Goal: Task Accomplishment & Management: Complete application form

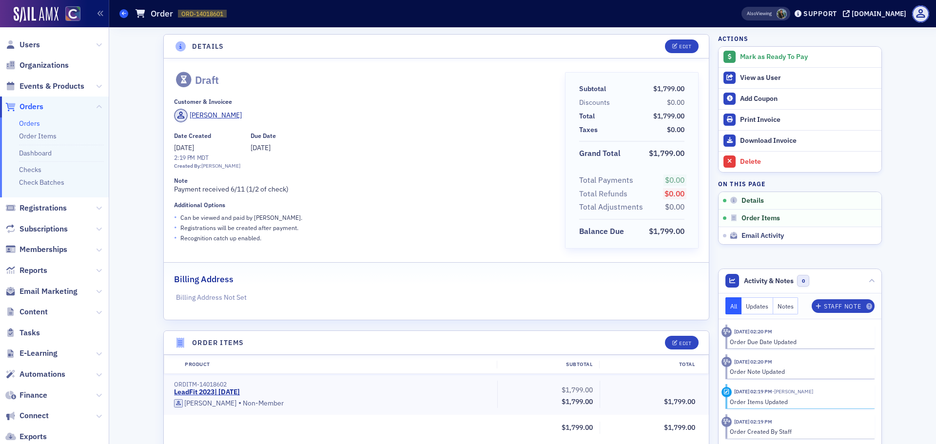
click at [123, 14] on icon at bounding box center [124, 13] width 4 height 4
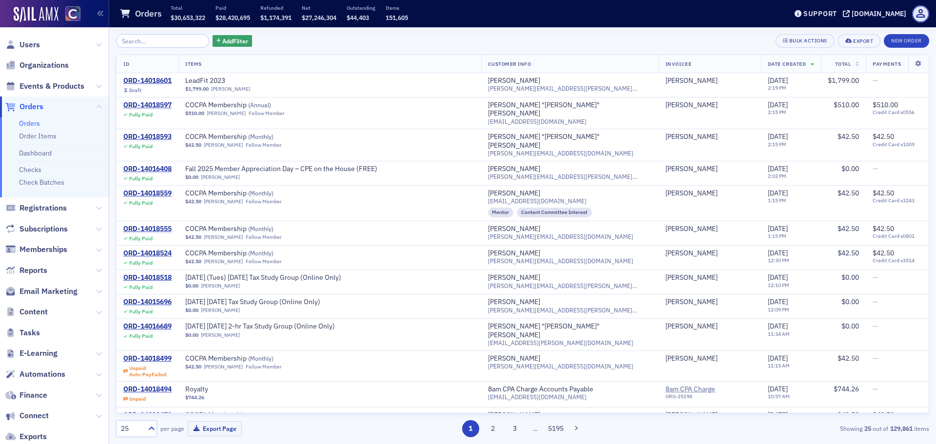
click at [844, 69] on th "Total" at bounding box center [843, 64] width 45 height 18
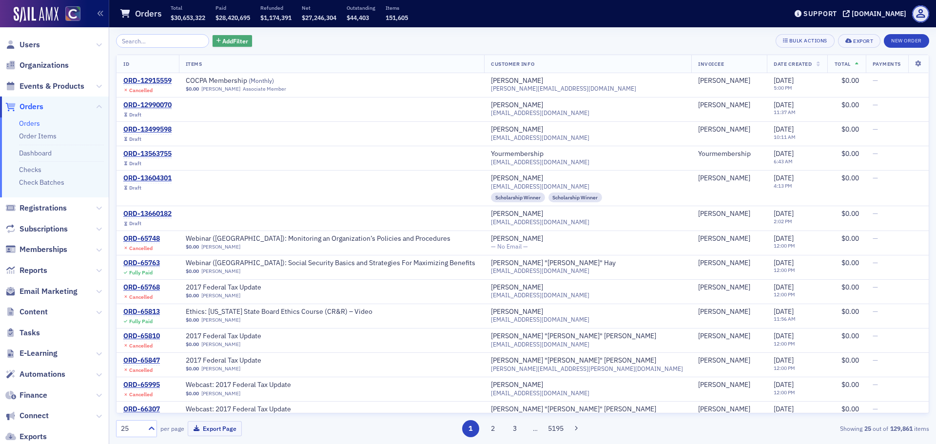
click at [222, 39] on span "Add Filter" at bounding box center [235, 41] width 26 height 9
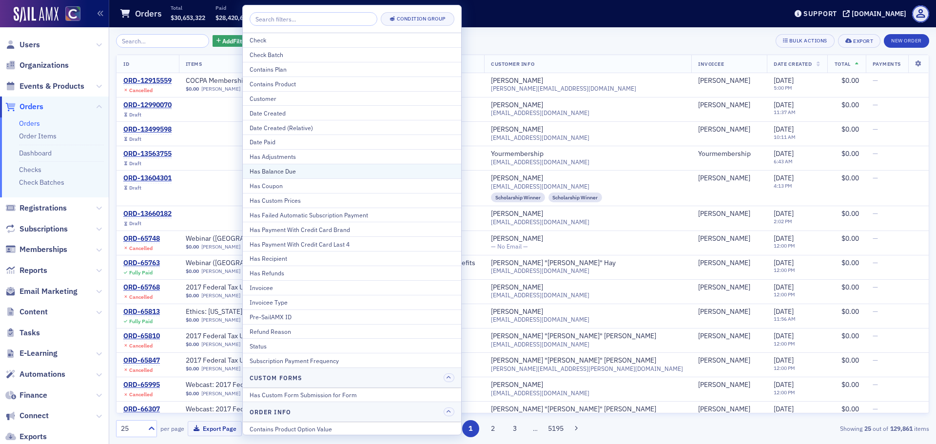
click at [292, 171] on div "Has Balance Due" at bounding box center [352, 171] width 205 height 9
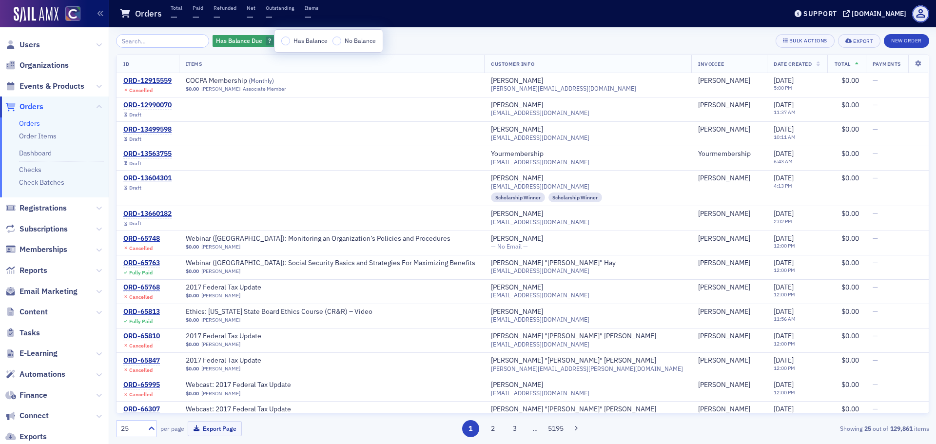
click at [290, 40] on label "Has Balance" at bounding box center [304, 41] width 46 height 9
click at [290, 40] on input "Has Balance" at bounding box center [285, 41] width 9 height 9
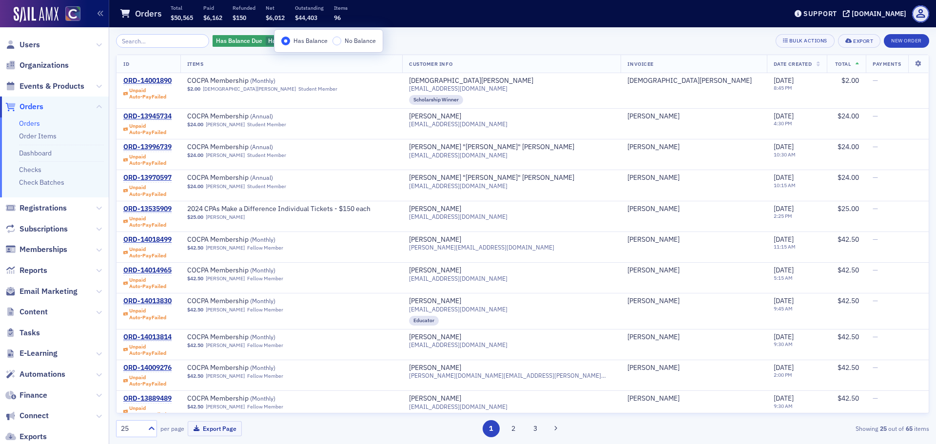
click at [483, 40] on div "Has Balance Due Has Balance Add Filter Bulk Actions Export New Order" at bounding box center [522, 41] width 813 height 14
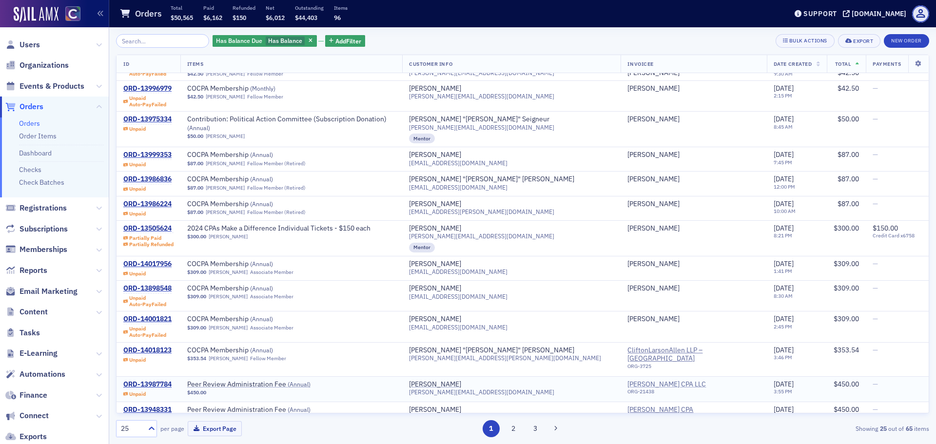
scroll to position [409, 0]
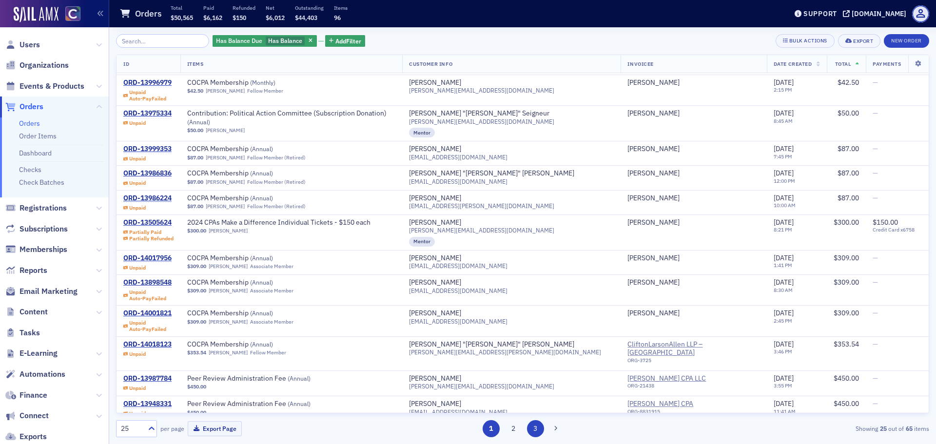
click at [534, 428] on button "3" at bounding box center [535, 428] width 17 height 17
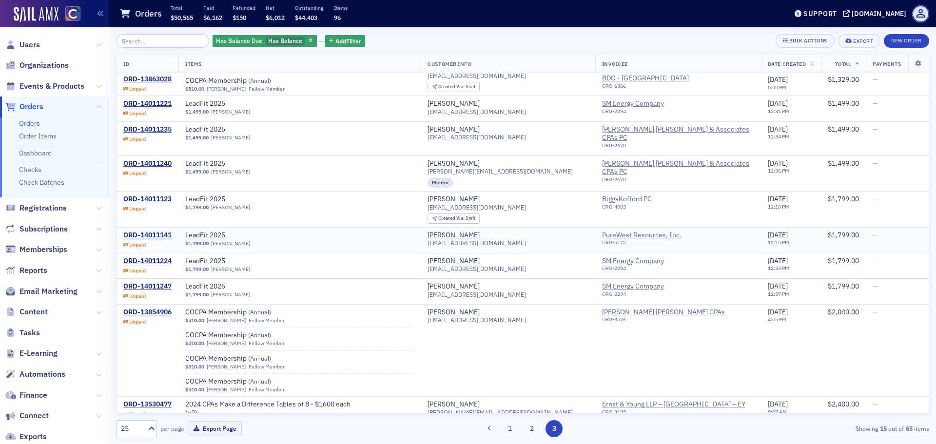
scroll to position [146, 0]
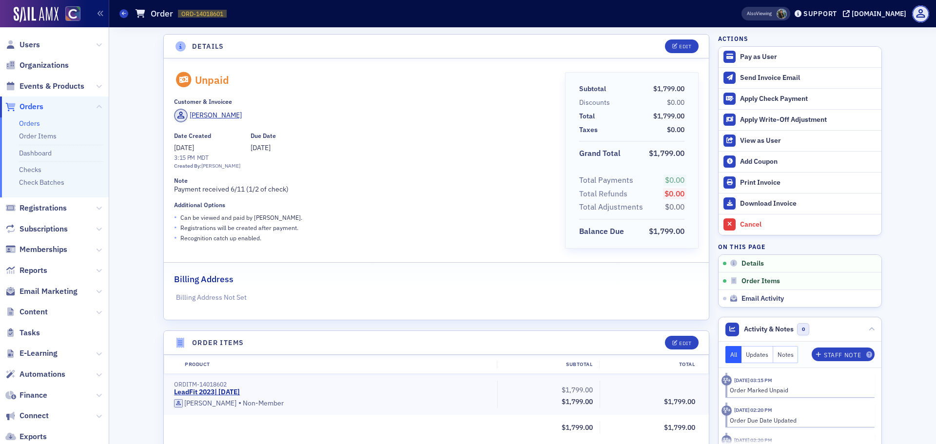
click at [38, 126] on link "Orders" at bounding box center [29, 123] width 21 height 9
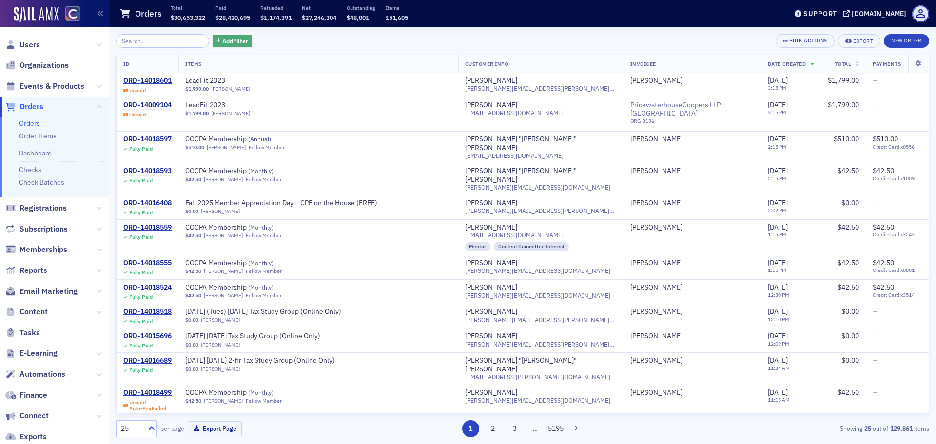
click at [219, 46] on button "Add Filter" at bounding box center [233, 41] width 40 height 12
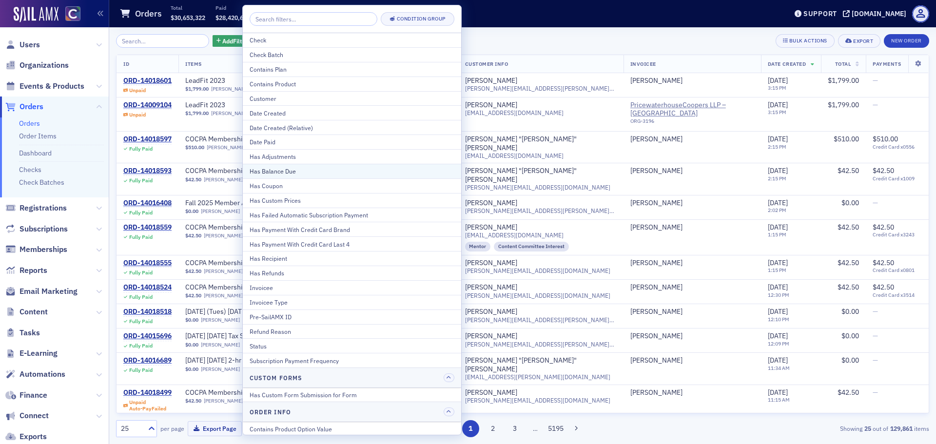
click at [292, 174] on div "Has Balance Due" at bounding box center [352, 171] width 205 height 9
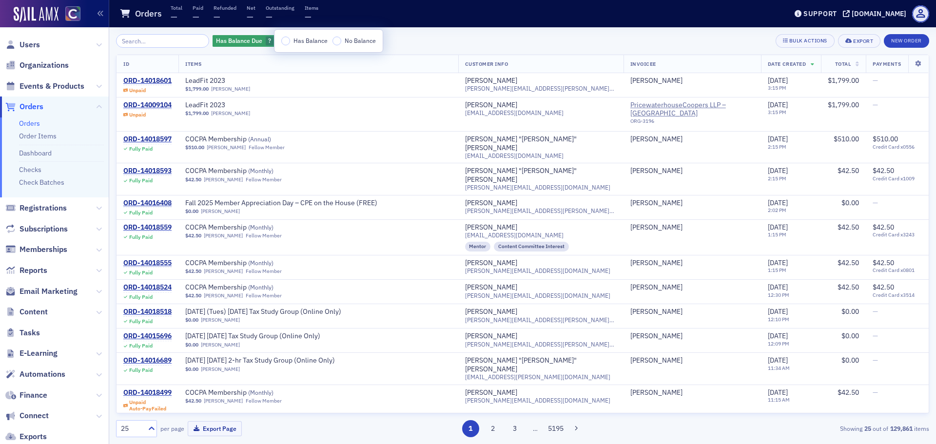
click at [302, 40] on span "Has Balance" at bounding box center [311, 41] width 34 height 8
click at [290, 40] on input "Has Balance" at bounding box center [285, 41] width 9 height 9
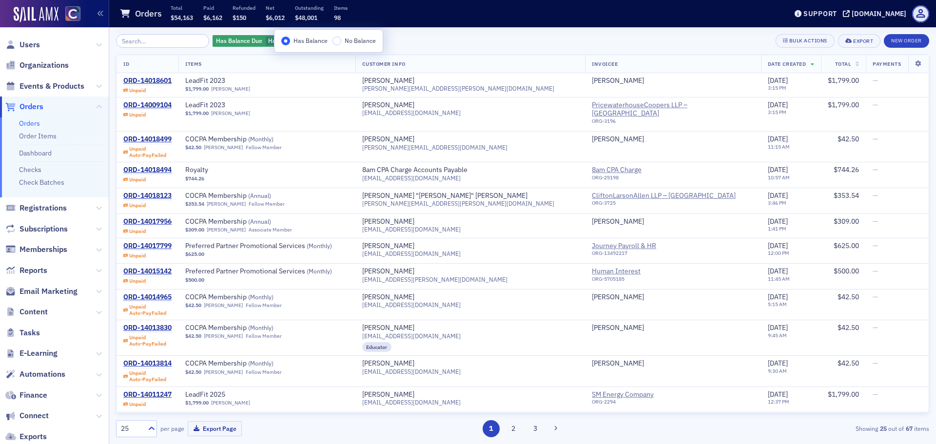
click at [835, 63] on span "Total" at bounding box center [843, 63] width 16 height 7
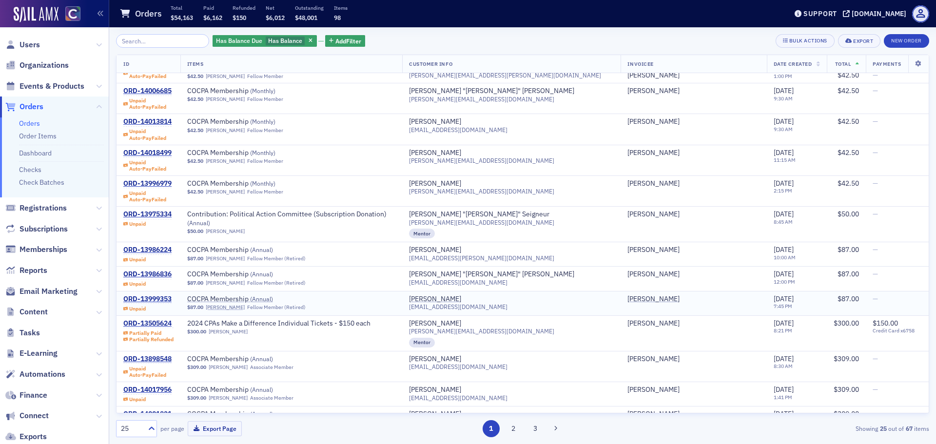
scroll to position [409, 0]
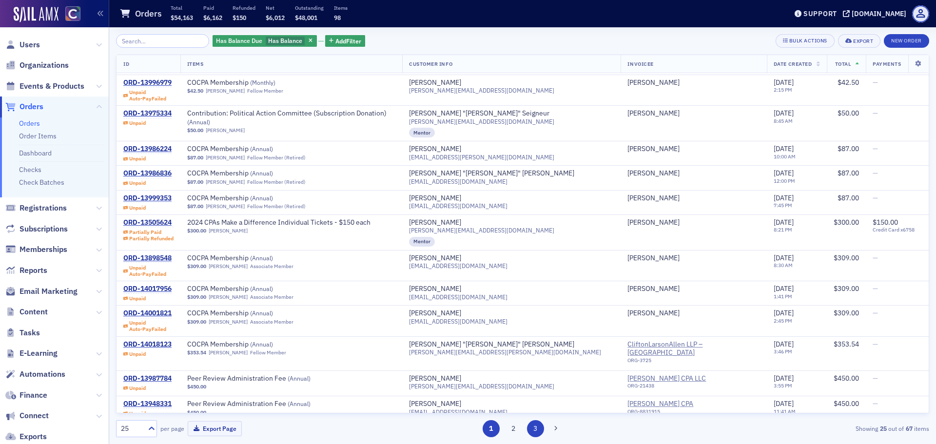
click at [530, 431] on button "3" at bounding box center [535, 428] width 17 height 17
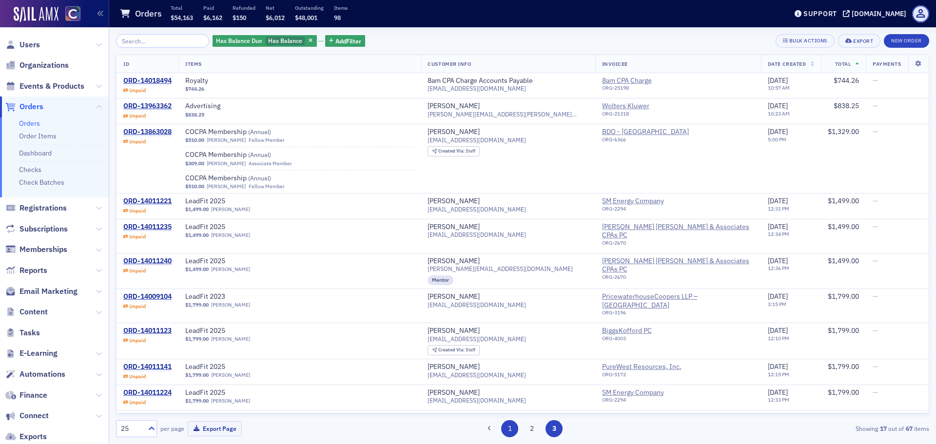
click at [507, 432] on button "1" at bounding box center [509, 428] width 17 height 17
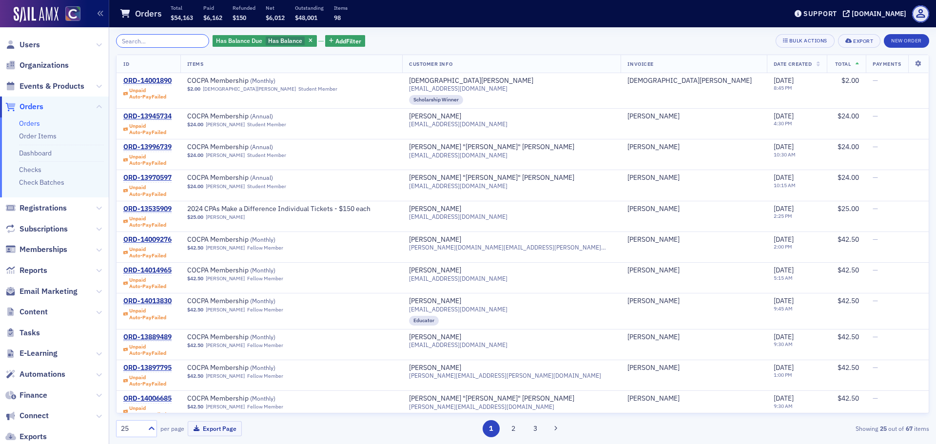
click at [158, 44] on input "search" at bounding box center [162, 41] width 93 height 14
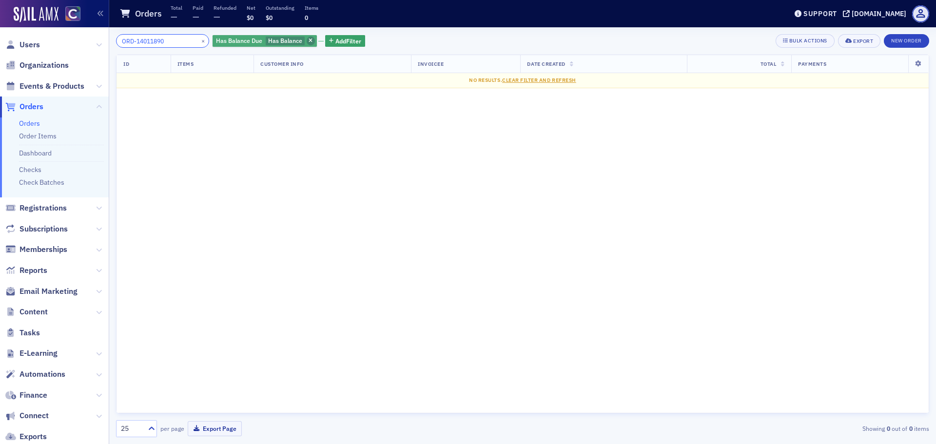
type input "ORD-14011890"
click at [307, 40] on span "button" at bounding box center [311, 41] width 9 height 9
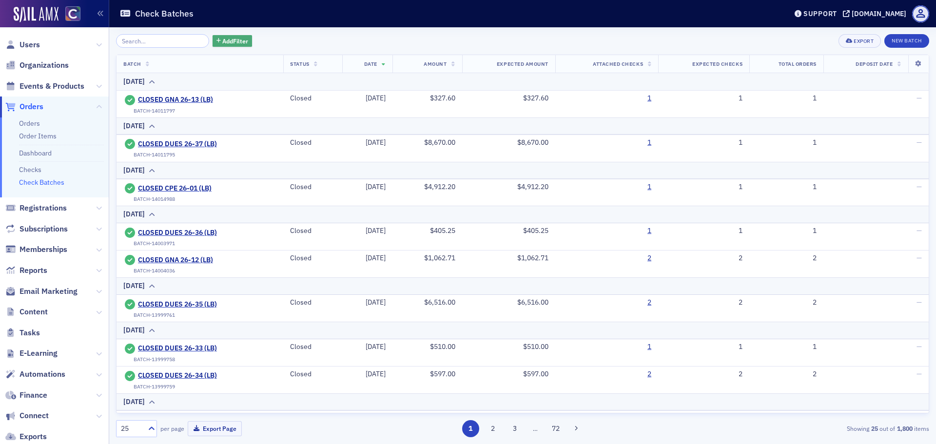
click at [222, 38] on span "Add Filter" at bounding box center [235, 41] width 26 height 9
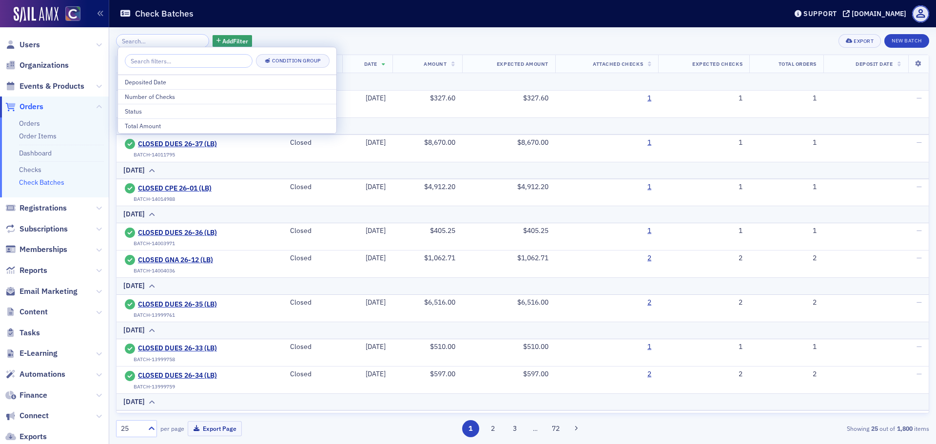
click at [200, 23] on header "Check Batches Support [DOMAIN_NAME]" at bounding box center [522, 13] width 827 height 27
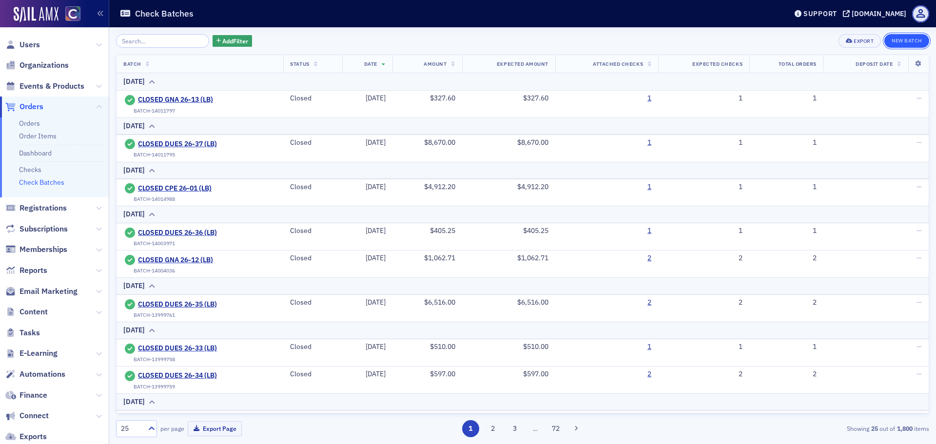
click at [914, 45] on button "New Batch" at bounding box center [907, 41] width 45 height 14
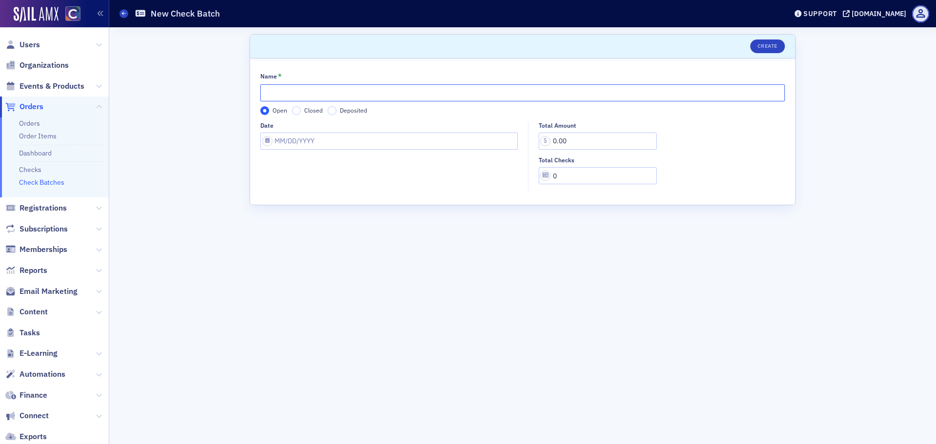
click at [392, 94] on input "Name *" at bounding box center [522, 92] width 525 height 17
type input "MS 26-02 (LB)"
click at [299, 136] on input "Date" at bounding box center [388, 141] width 257 height 17
select select "8"
select select "2025"
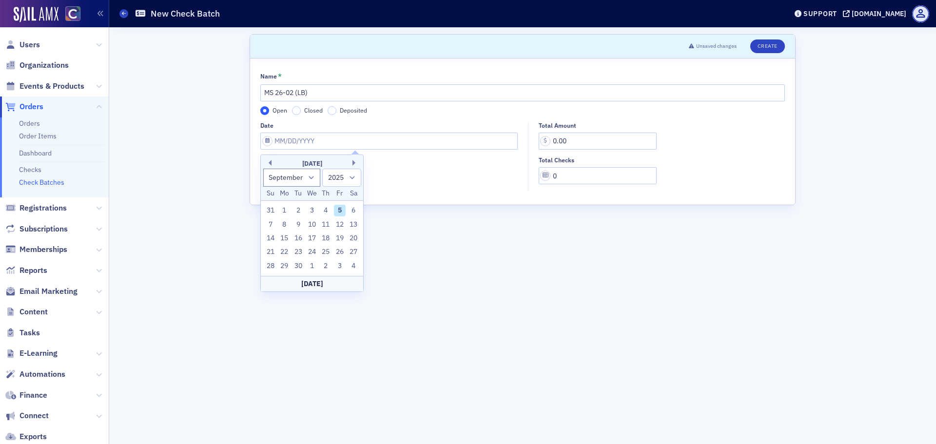
click at [352, 163] on div "[DATE]" at bounding box center [312, 164] width 102 height 10
click at [354, 163] on button "Next Month" at bounding box center [356, 163] width 6 height 6
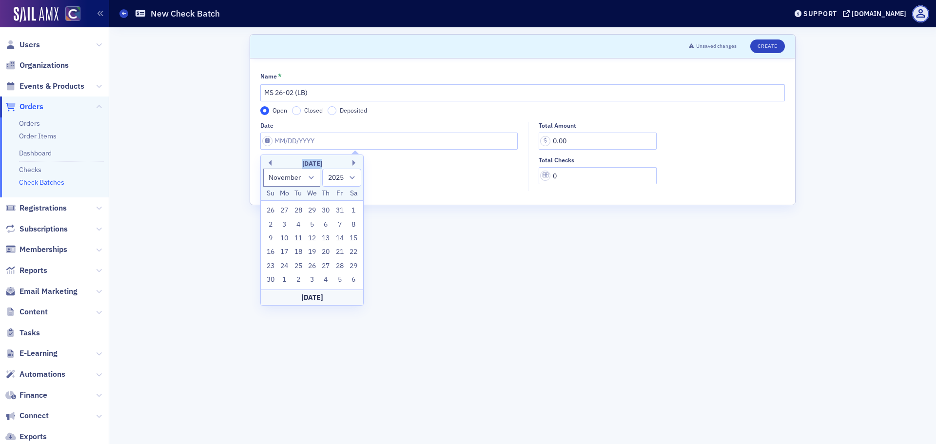
click at [273, 159] on div "[DATE]" at bounding box center [312, 164] width 102 height 10
click at [270, 163] on button "Previous Month" at bounding box center [269, 163] width 6 height 6
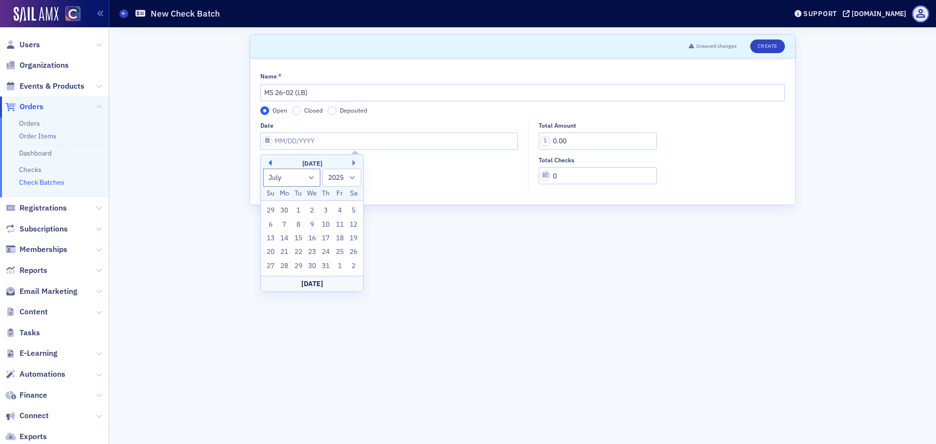
click at [270, 163] on button "Previous Month" at bounding box center [269, 163] width 6 height 6
click at [353, 162] on button "Next Month" at bounding box center [356, 163] width 6 height 6
select select "5"
click at [317, 223] on div "11" at bounding box center [312, 225] width 12 height 12
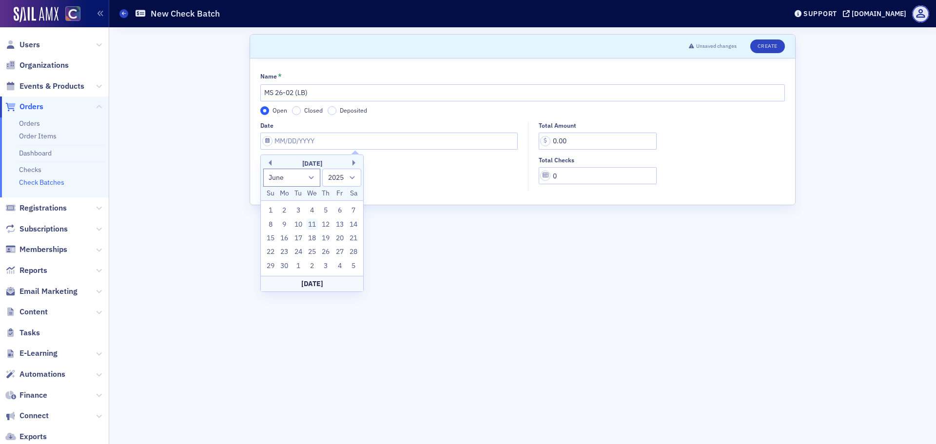
type input "[DATE]"
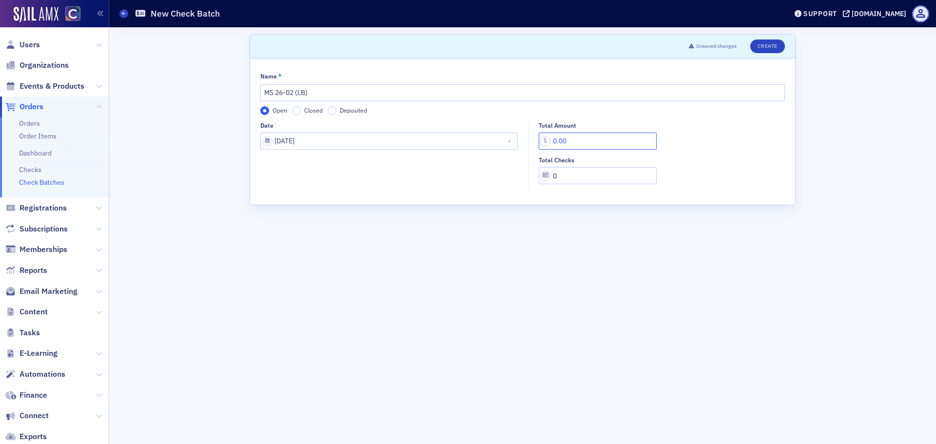
drag, startPoint x: 588, startPoint y: 140, endPoint x: 495, endPoint y: 139, distance: 92.7
click at [495, 139] on div "Date [DATE] Total Amount 0.00 Total Checks 0" at bounding box center [522, 157] width 525 height 70
type input "3,598.00"
type input "1"
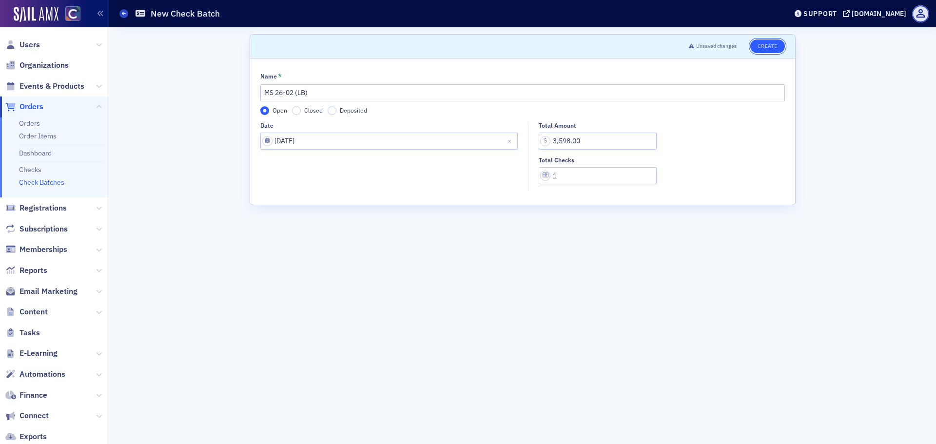
click at [771, 46] on button "Create" at bounding box center [768, 47] width 35 height 14
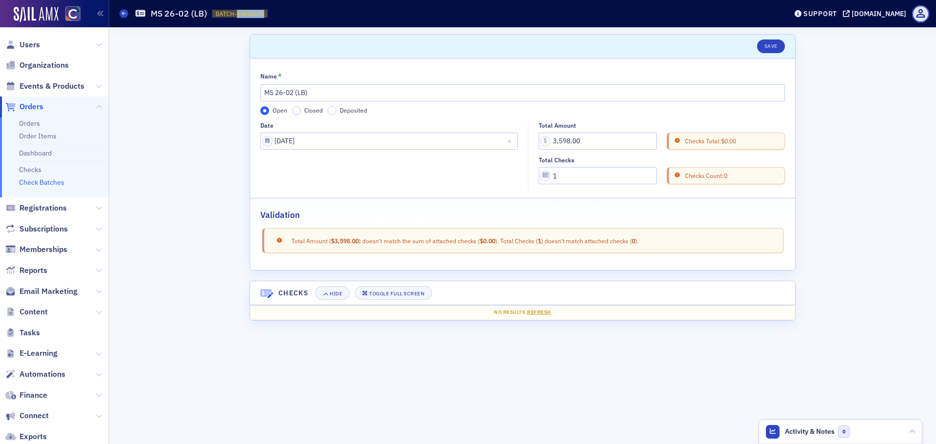
drag, startPoint x: 236, startPoint y: 13, endPoint x: 264, endPoint y: 14, distance: 27.8
click at [264, 14] on span "BATCH-14018670" at bounding box center [240, 14] width 49 height 8
copy span "14018670"
click at [20, 122] on link "Orders" at bounding box center [29, 123] width 21 height 9
